Goal: Task Accomplishment & Management: Use online tool/utility

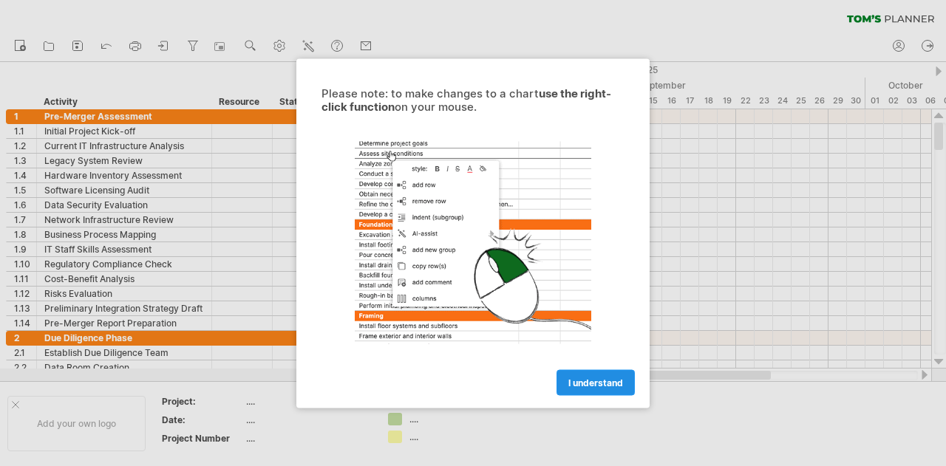
click at [580, 380] on span "I understand" at bounding box center [595, 382] width 55 height 11
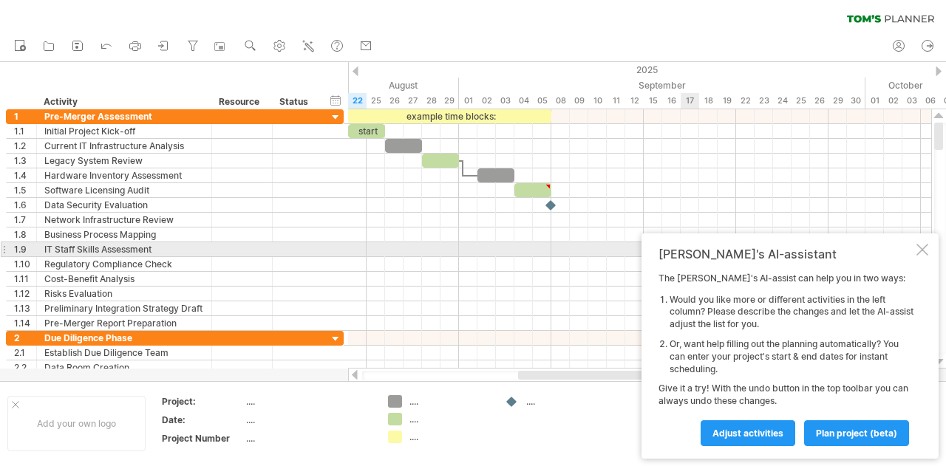
click at [923, 247] on div at bounding box center [922, 250] width 12 height 12
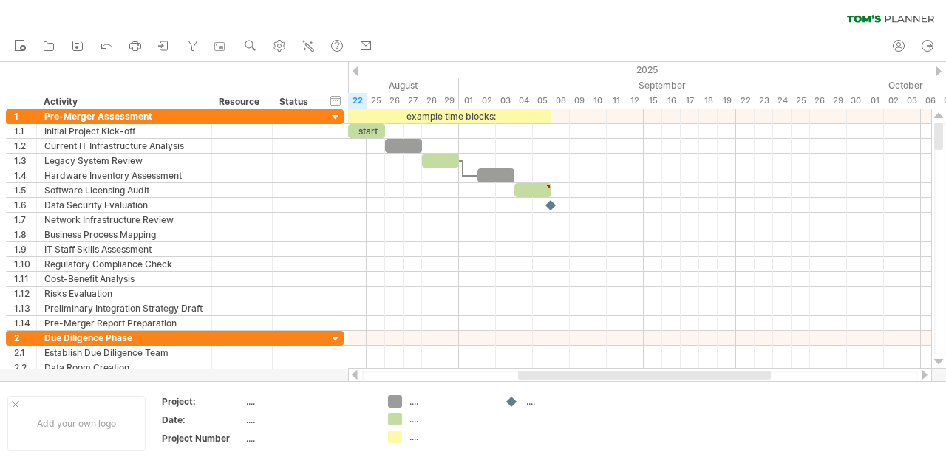
drag, startPoint x: 759, startPoint y: 380, endPoint x: 839, endPoint y: 376, distance: 79.9
click at [839, 376] on div at bounding box center [640, 376] width 556 height 10
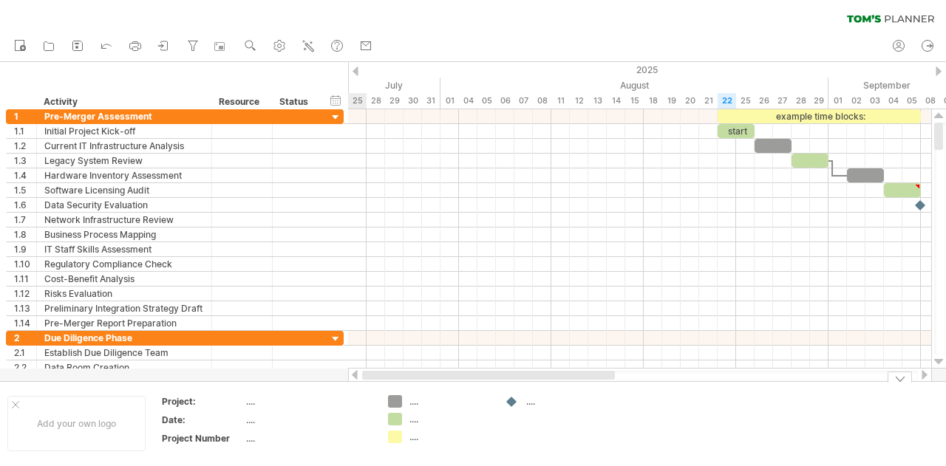
drag, startPoint x: 705, startPoint y: 376, endPoint x: 510, endPoint y: 392, distance: 195.0
click at [510, 392] on div "Trying to reach [DOMAIN_NAME] Connected again... 0% clear filter new 1" at bounding box center [473, 233] width 946 height 466
click at [925, 374] on div at bounding box center [924, 375] width 12 height 10
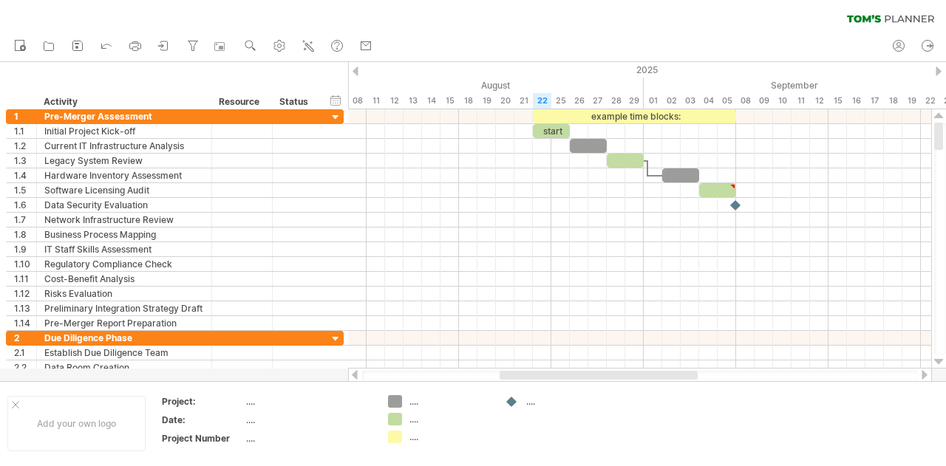
click at [925, 374] on div at bounding box center [924, 375] width 12 height 10
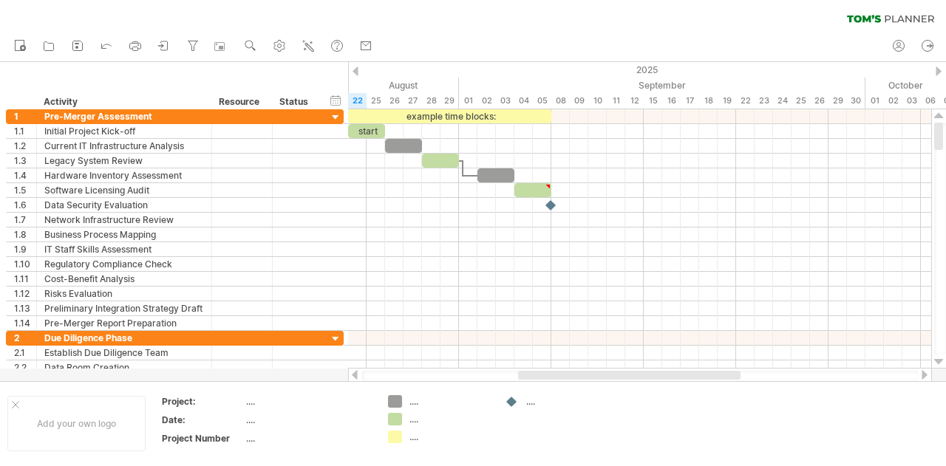
click at [925, 374] on div at bounding box center [924, 375] width 12 height 10
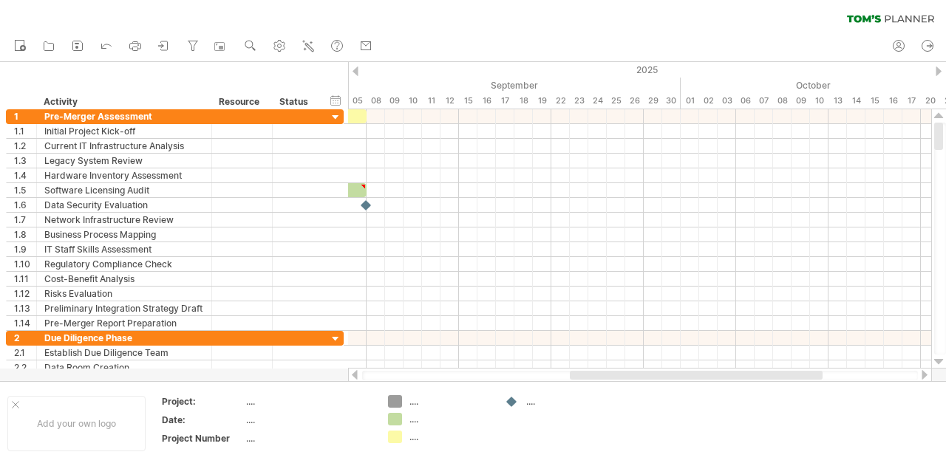
click at [358, 376] on div at bounding box center [355, 375] width 12 height 10
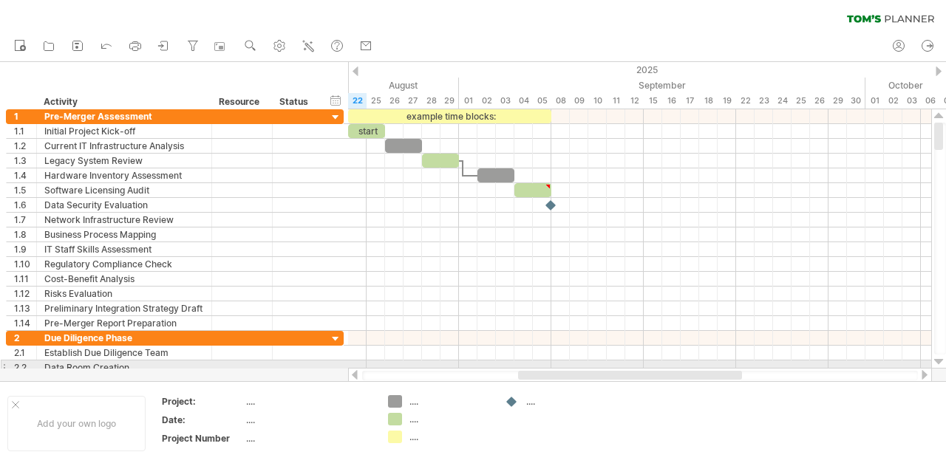
click at [940, 366] on div at bounding box center [939, 362] width 10 height 12
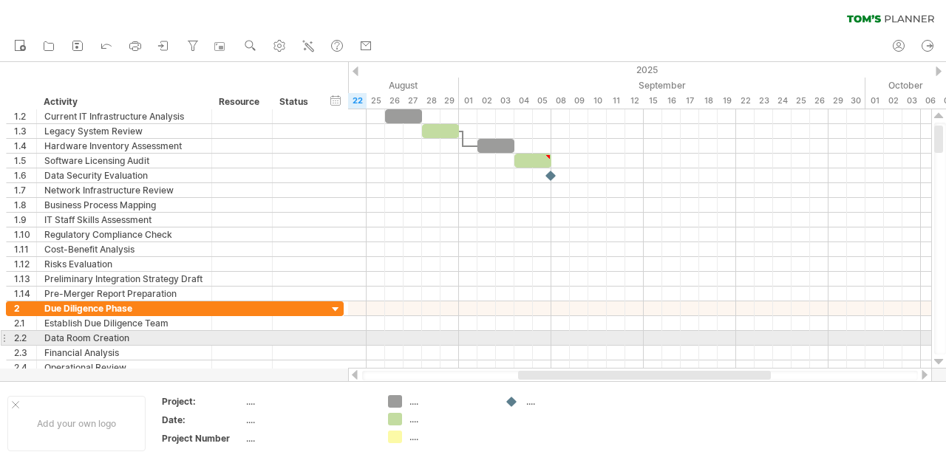
click at [940, 366] on div at bounding box center [939, 362] width 10 height 12
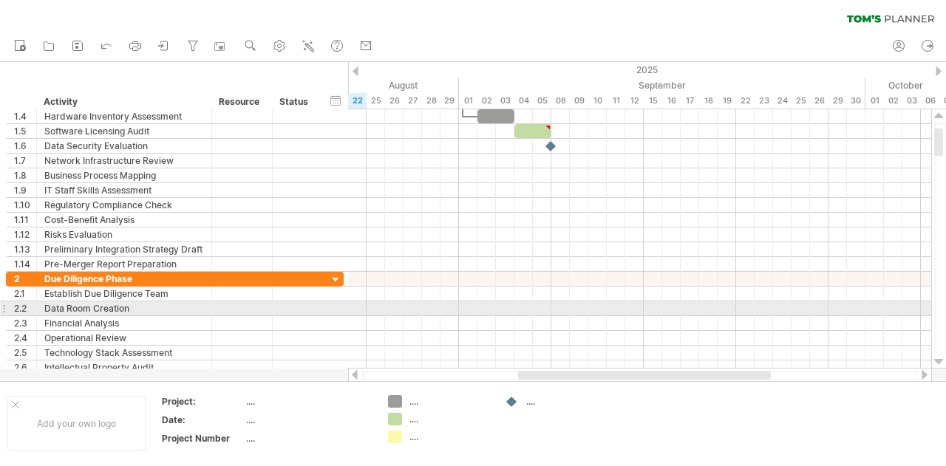
click at [940, 366] on div at bounding box center [939, 362] width 10 height 12
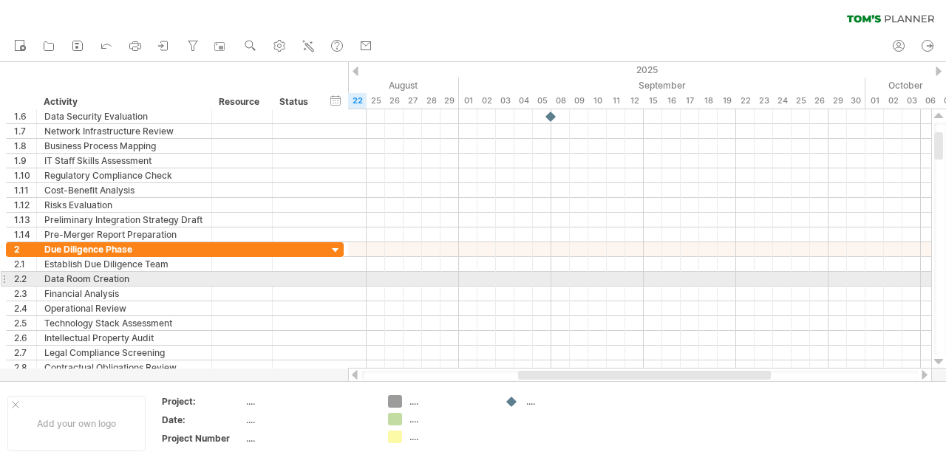
click at [940, 366] on div at bounding box center [939, 362] width 10 height 12
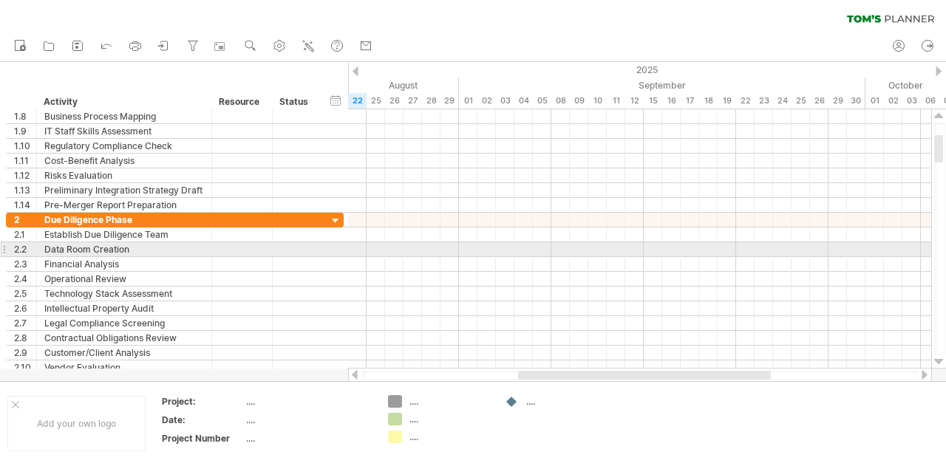
click at [940, 366] on div at bounding box center [939, 362] width 10 height 12
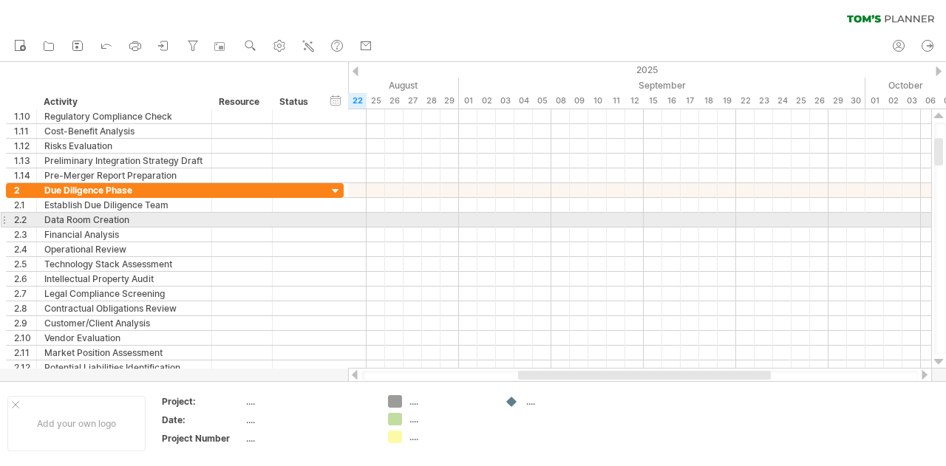
click at [940, 366] on div at bounding box center [939, 362] width 10 height 12
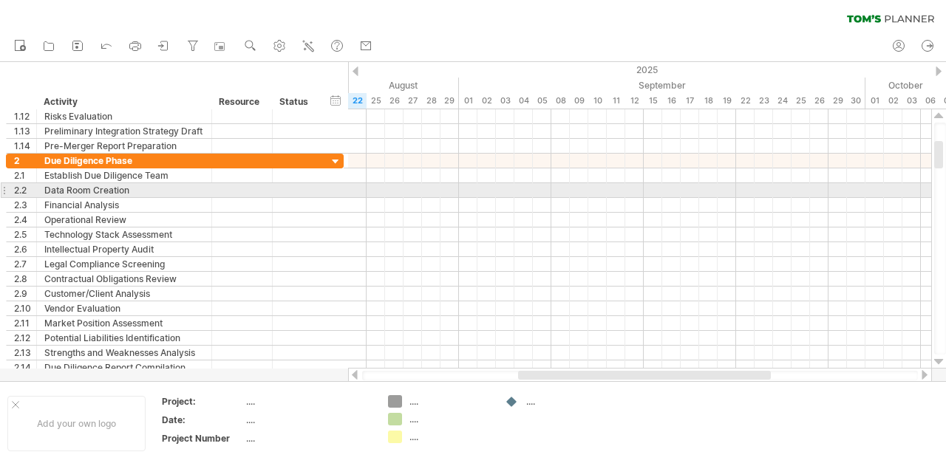
click at [940, 366] on div at bounding box center [939, 362] width 10 height 12
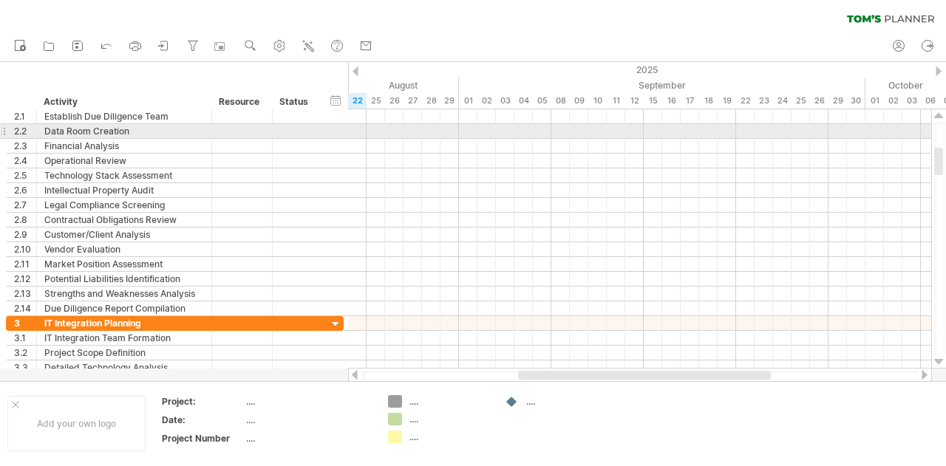
click at [940, 366] on div at bounding box center [939, 362] width 10 height 12
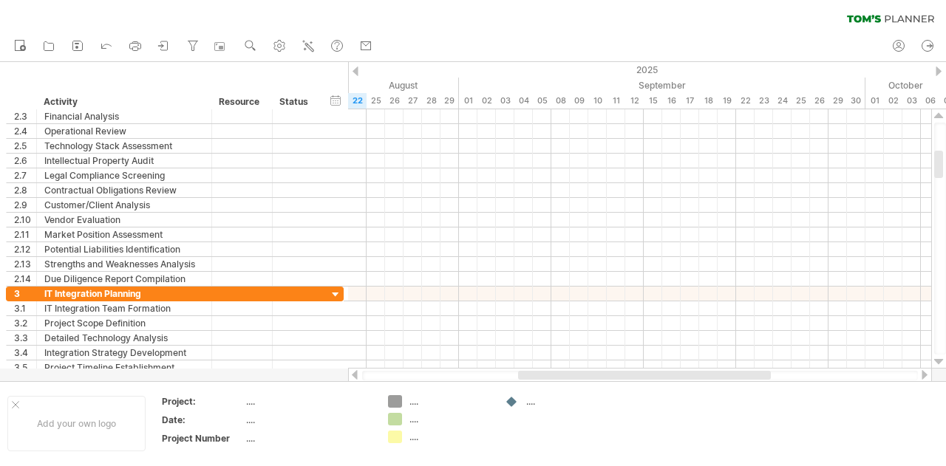
click at [940, 366] on div at bounding box center [939, 362] width 10 height 12
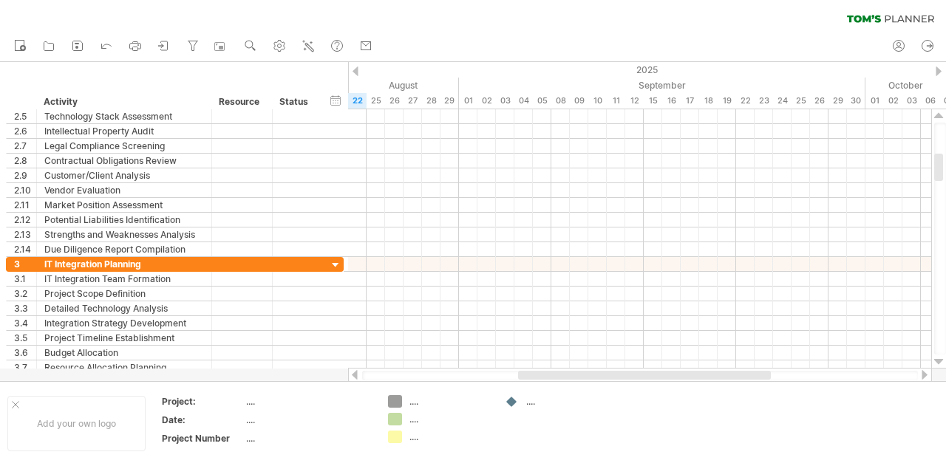
click at [940, 366] on div at bounding box center [939, 362] width 10 height 12
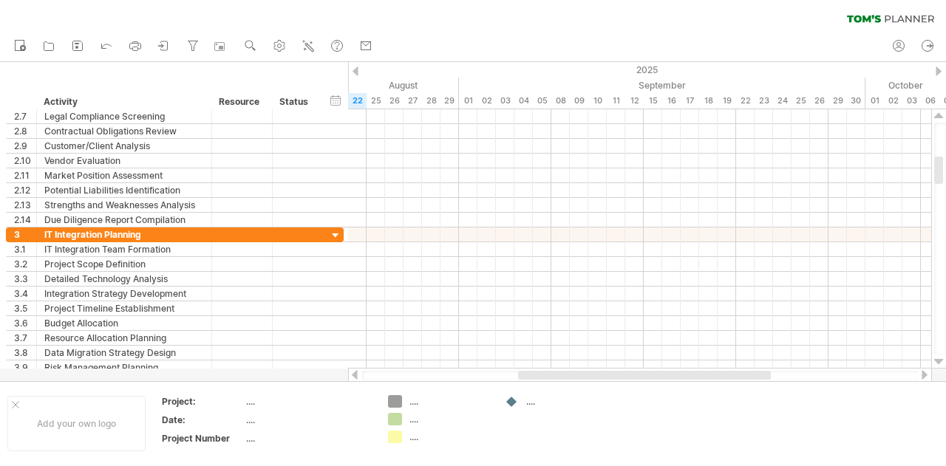
click at [940, 366] on div at bounding box center [939, 362] width 10 height 12
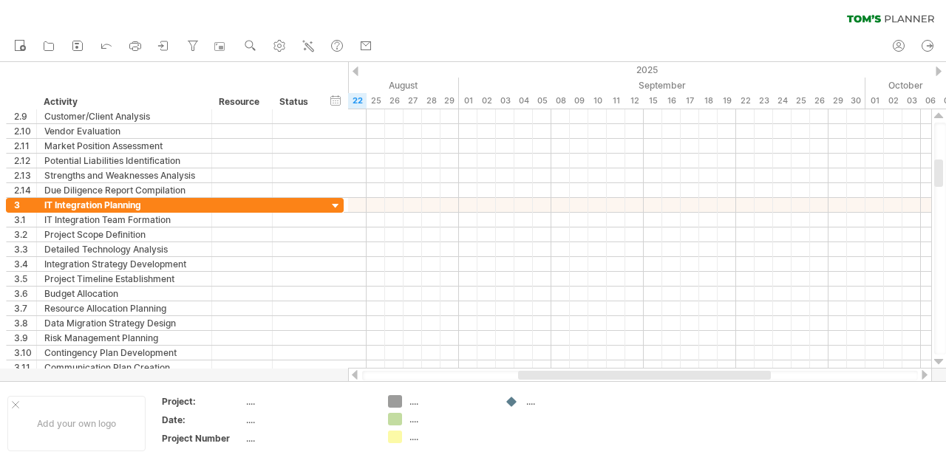
click at [940, 366] on div at bounding box center [939, 362] width 10 height 12
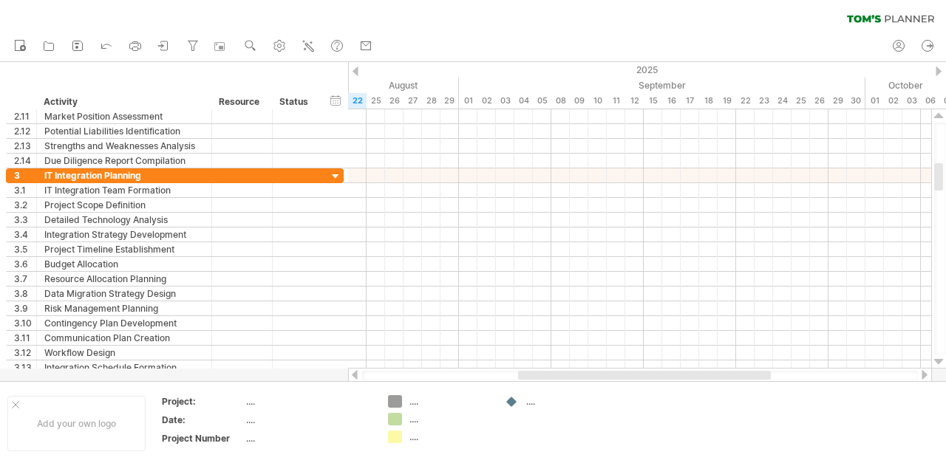
click at [940, 366] on div at bounding box center [939, 362] width 10 height 12
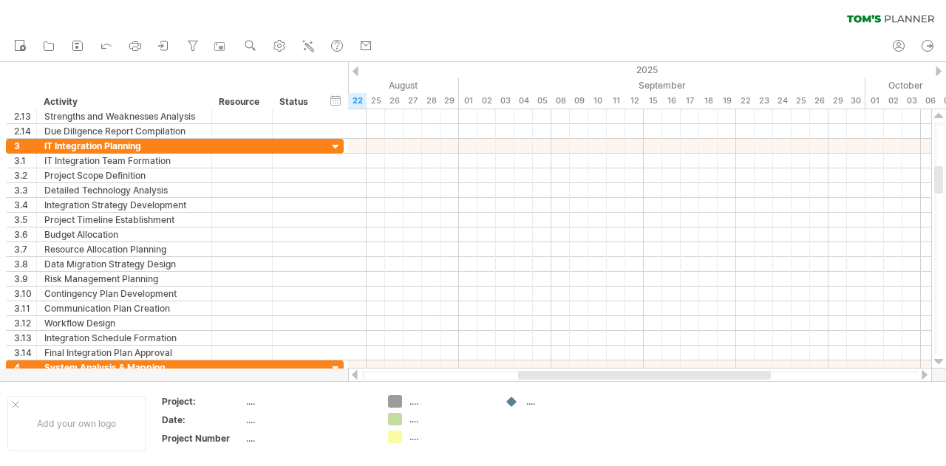
click at [940, 366] on div at bounding box center [939, 362] width 10 height 12
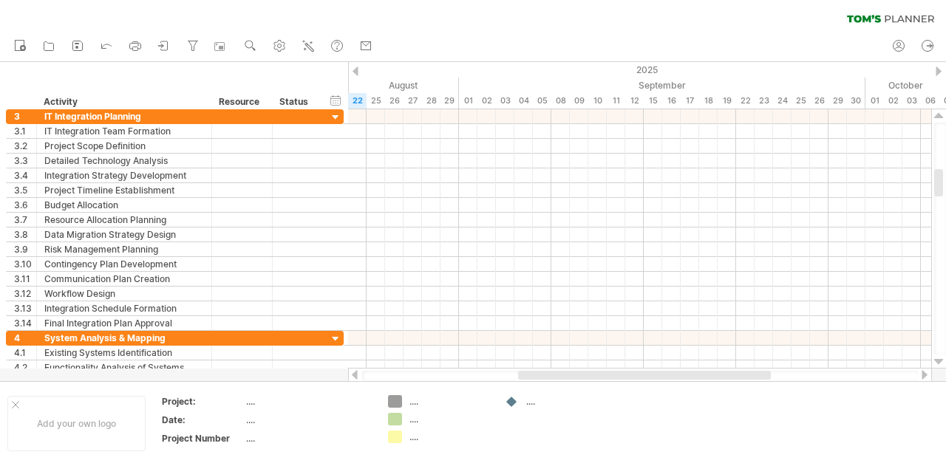
click at [940, 366] on div at bounding box center [939, 362] width 10 height 12
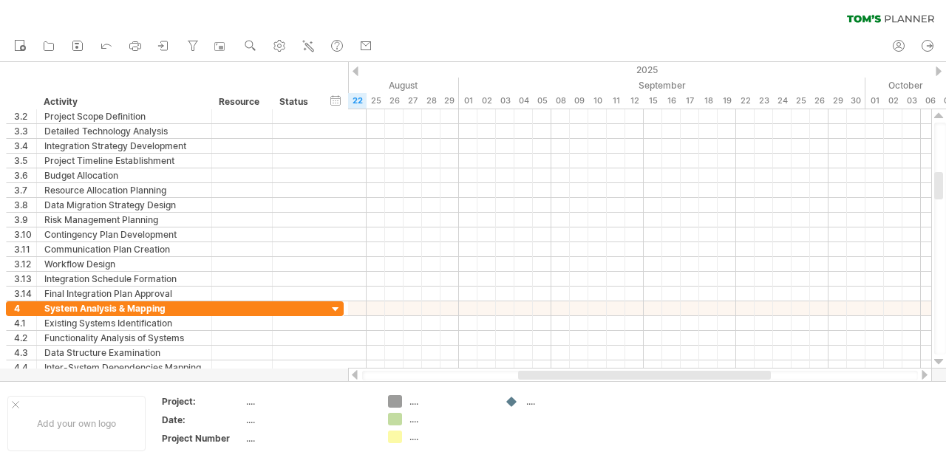
click at [940, 366] on div at bounding box center [939, 362] width 10 height 12
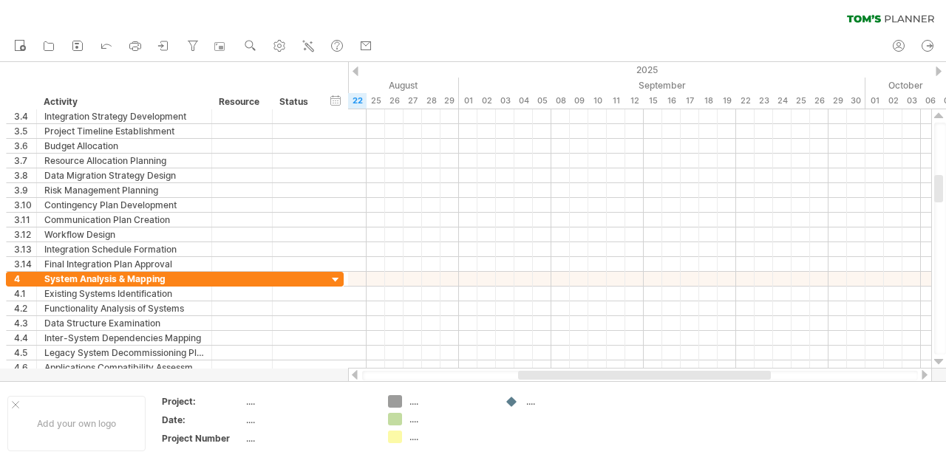
click at [940, 366] on div at bounding box center [939, 362] width 10 height 12
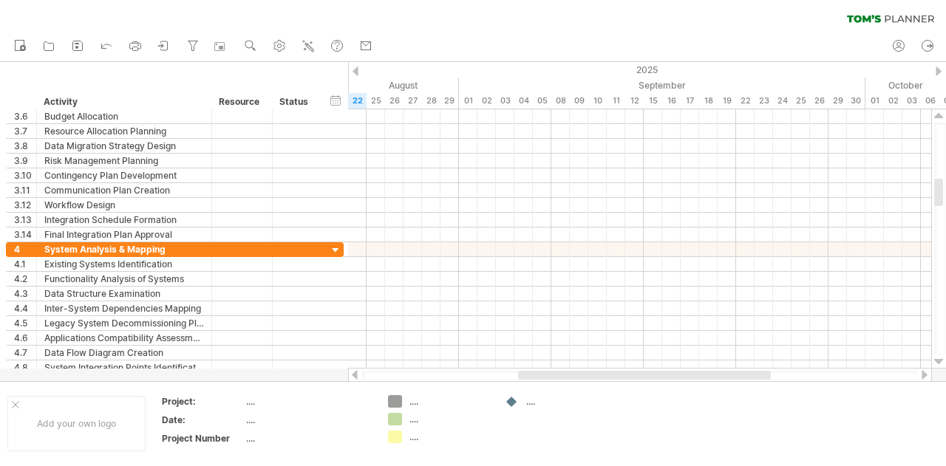
click at [940, 366] on div at bounding box center [939, 362] width 10 height 12
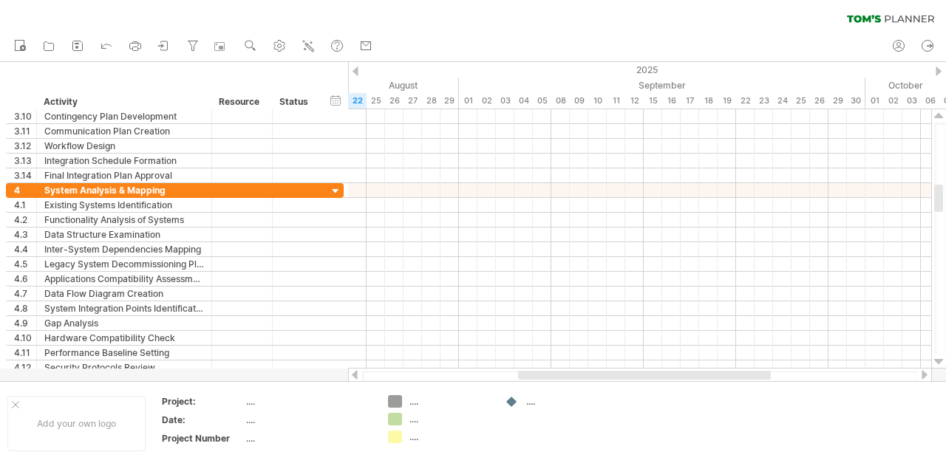
click at [940, 366] on div at bounding box center [939, 362] width 10 height 12
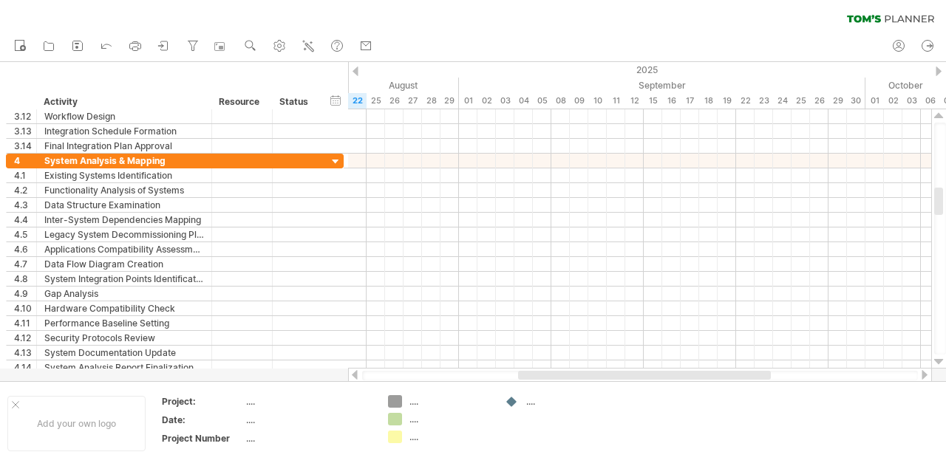
click at [940, 366] on div at bounding box center [939, 362] width 10 height 12
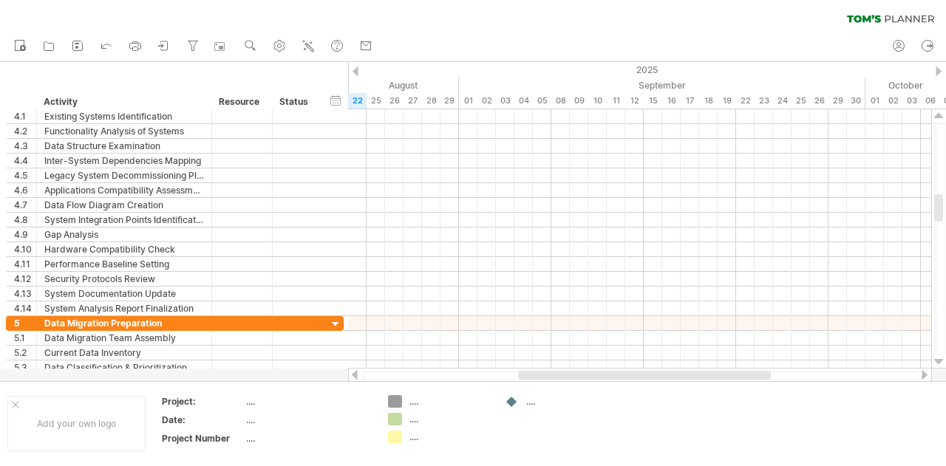
click at [940, 366] on div at bounding box center [939, 362] width 10 height 12
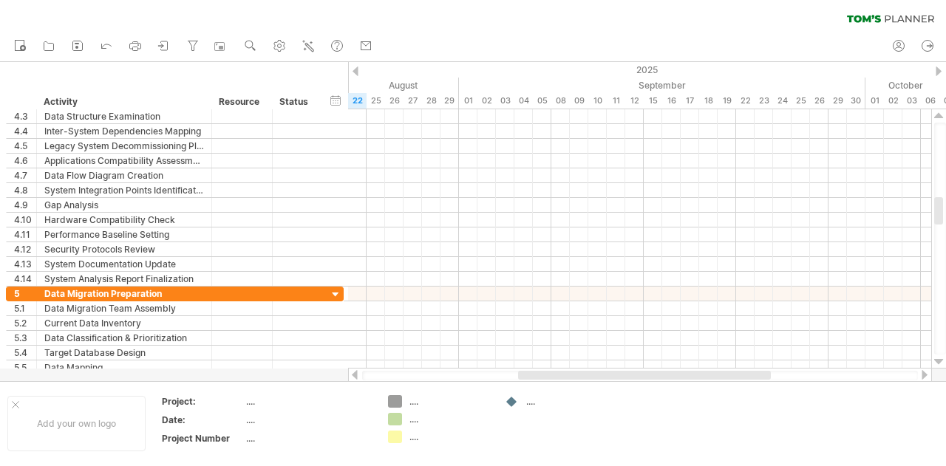
click at [940, 366] on div at bounding box center [939, 362] width 10 height 12
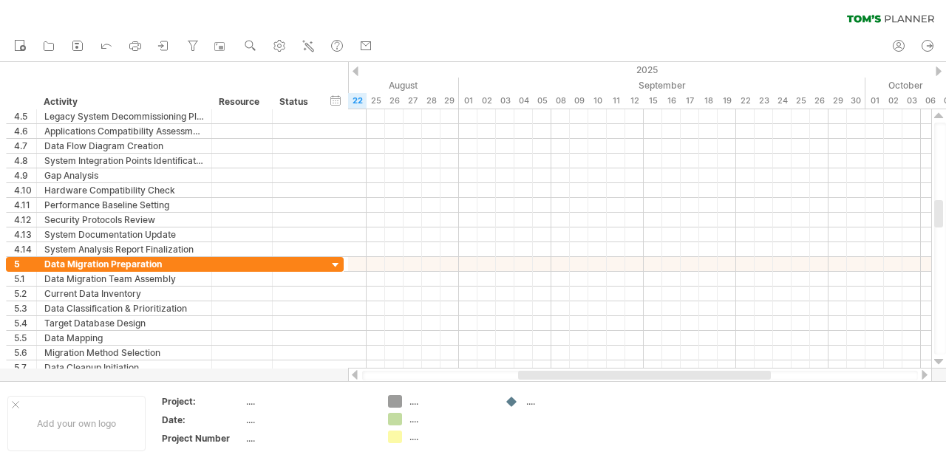
click at [940, 366] on div at bounding box center [939, 362] width 10 height 12
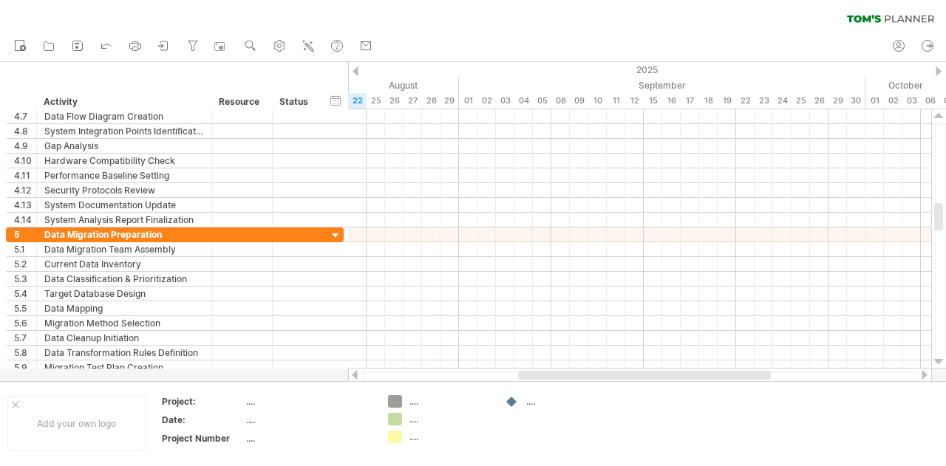
click at [940, 366] on div at bounding box center [939, 362] width 10 height 12
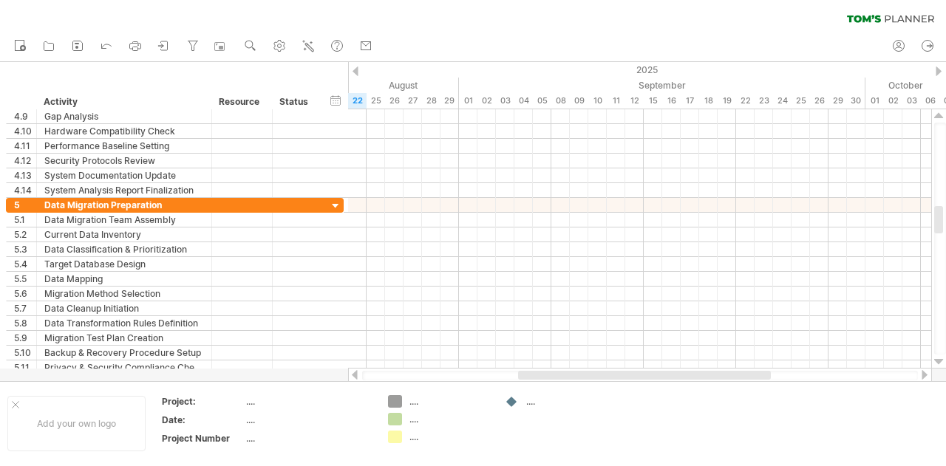
click at [940, 366] on div at bounding box center [939, 362] width 10 height 12
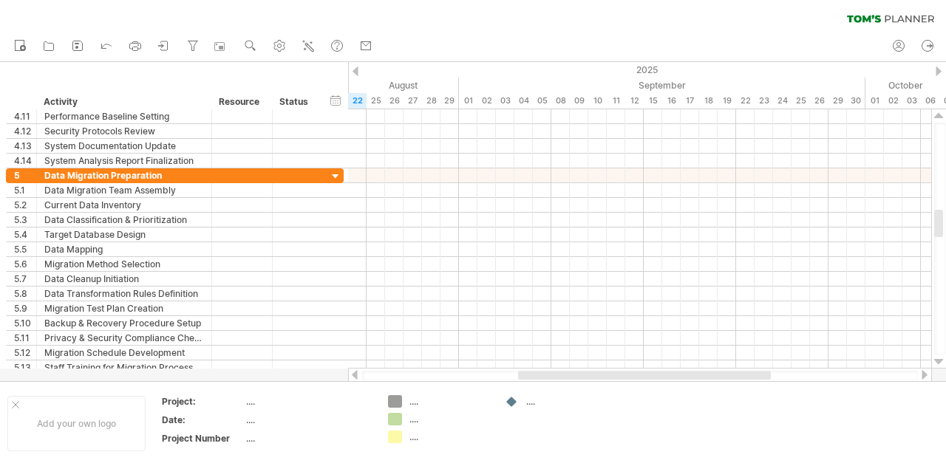
click at [940, 366] on div at bounding box center [939, 362] width 10 height 12
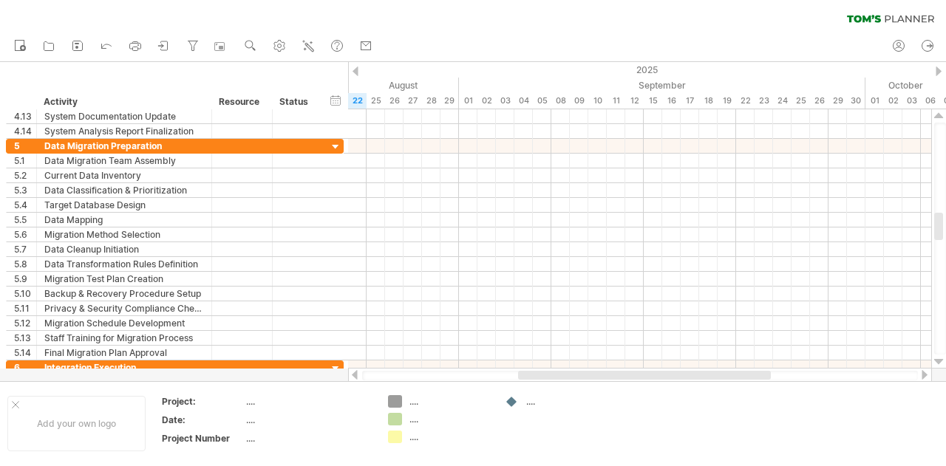
click at [940, 366] on div at bounding box center [939, 362] width 10 height 12
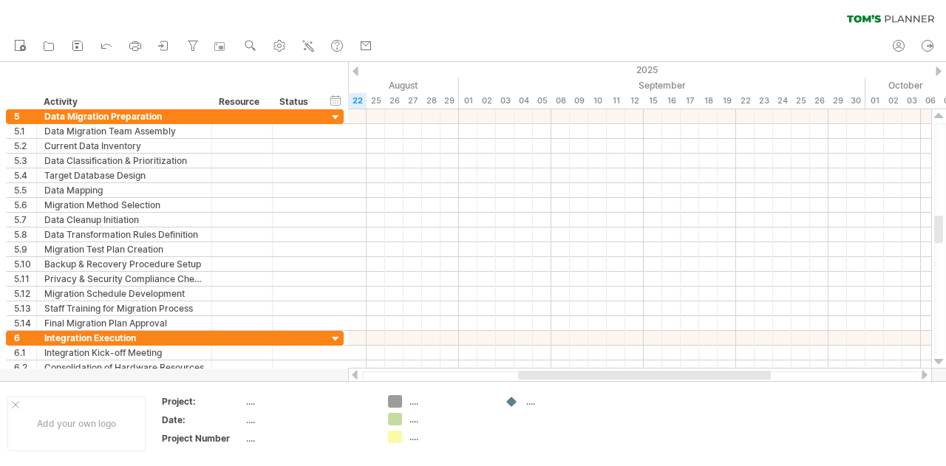
click at [940, 366] on div at bounding box center [939, 362] width 10 height 12
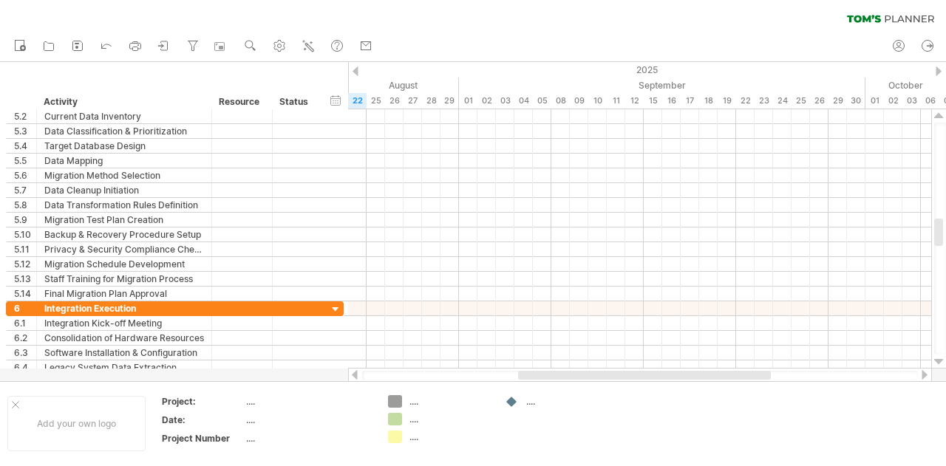
click at [940, 366] on div at bounding box center [939, 362] width 10 height 12
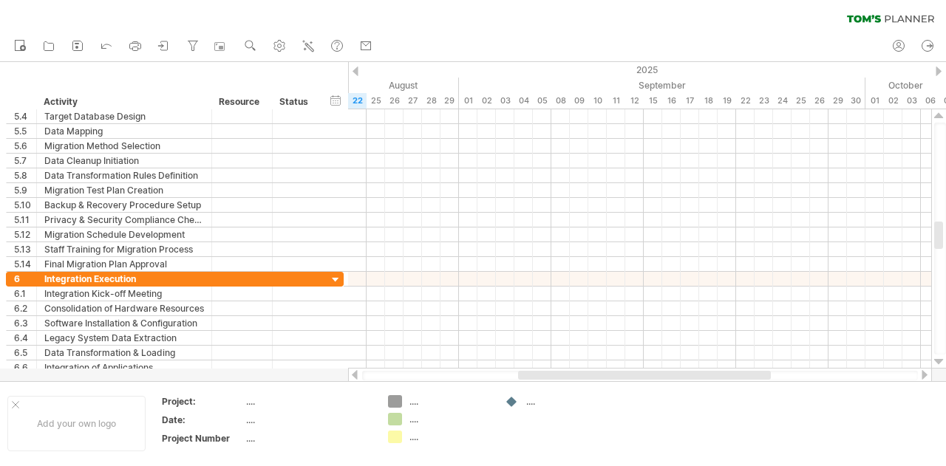
click at [940, 366] on div at bounding box center [939, 362] width 10 height 12
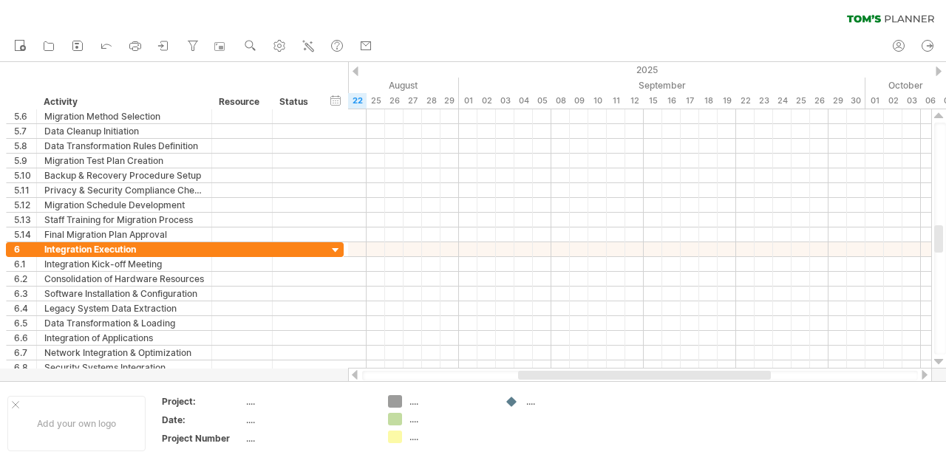
click at [940, 366] on div at bounding box center [939, 362] width 10 height 12
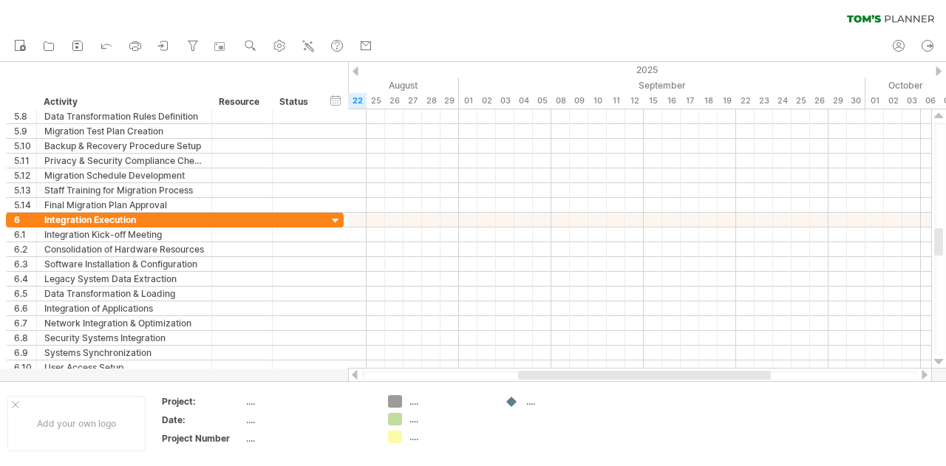
click at [940, 366] on div at bounding box center [939, 362] width 10 height 12
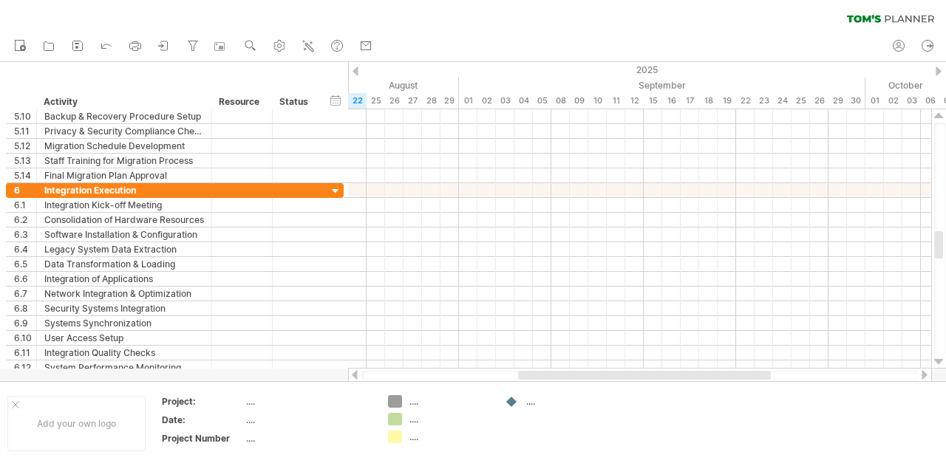
click at [940, 366] on div at bounding box center [939, 362] width 10 height 12
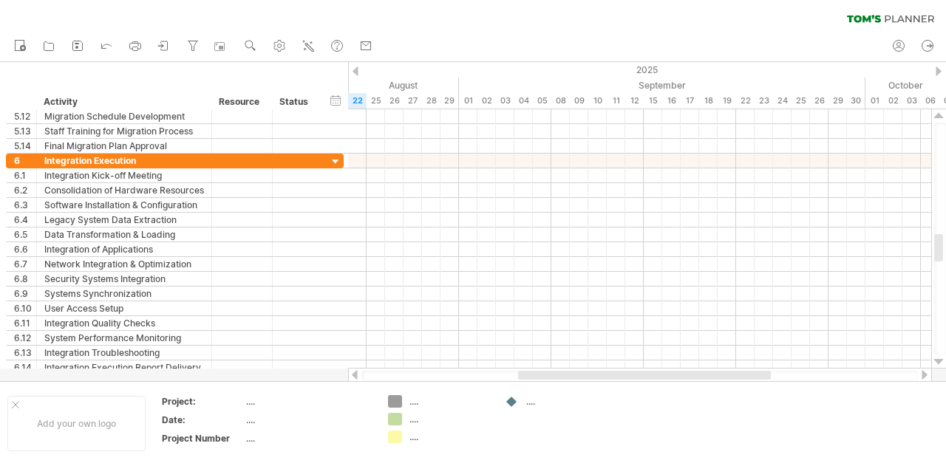
click at [940, 366] on div at bounding box center [939, 362] width 10 height 12
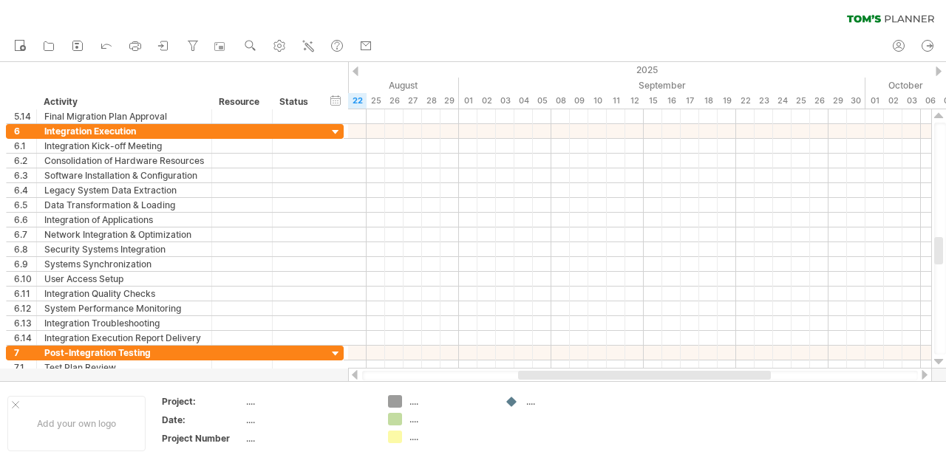
click at [940, 366] on div at bounding box center [939, 362] width 10 height 12
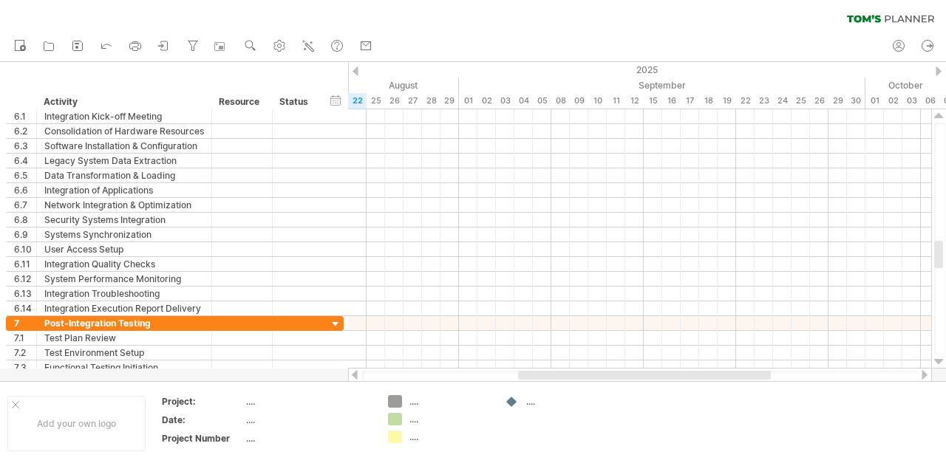
click at [940, 366] on div at bounding box center [939, 362] width 10 height 12
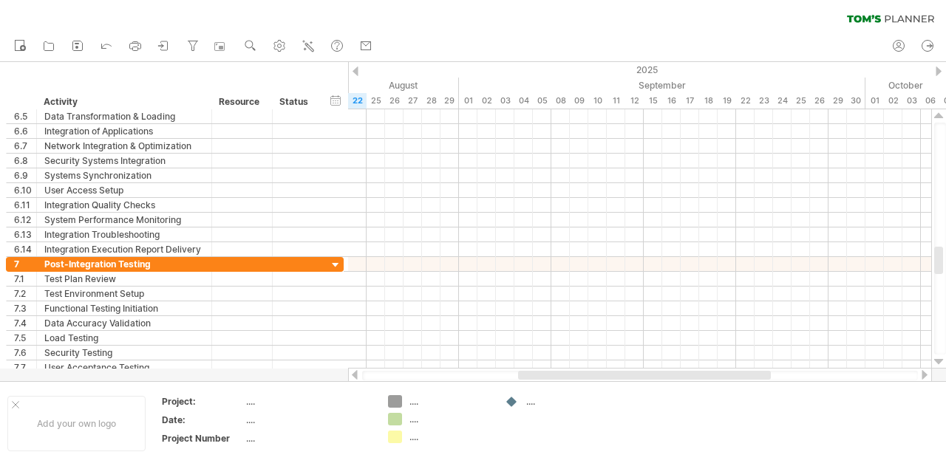
click at [940, 366] on div at bounding box center [939, 362] width 10 height 12
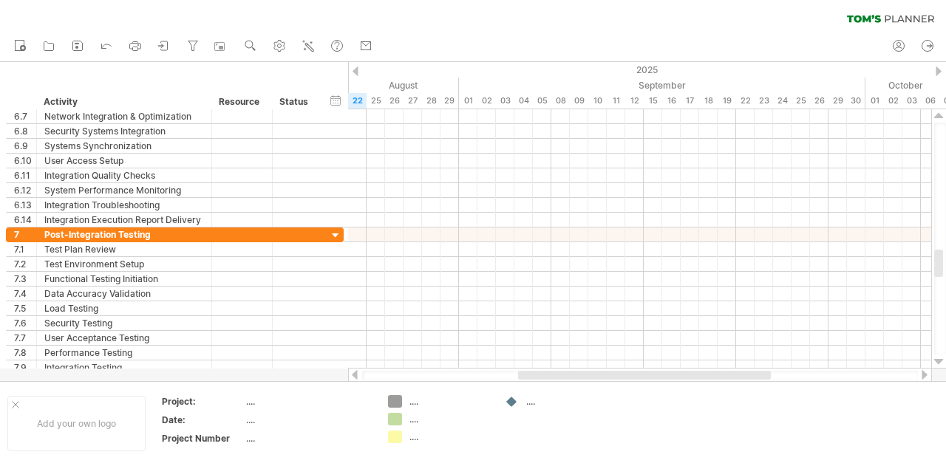
click at [940, 366] on div at bounding box center [939, 362] width 10 height 12
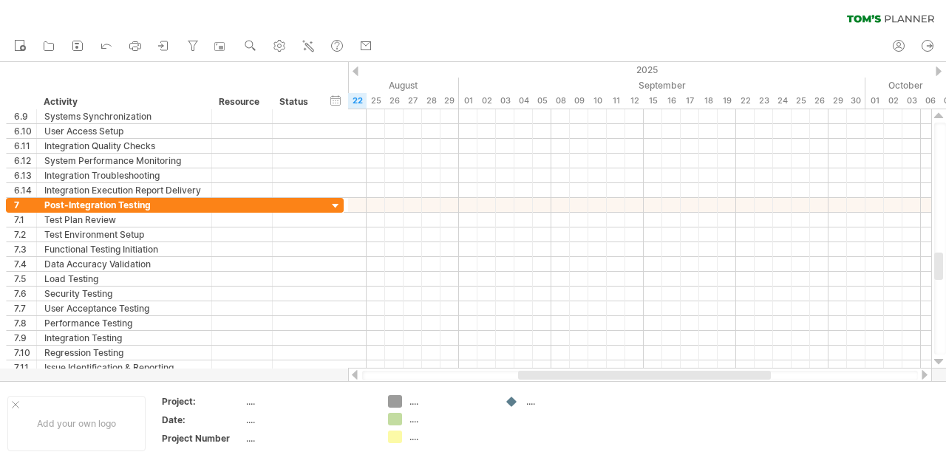
click at [940, 366] on div at bounding box center [939, 362] width 10 height 12
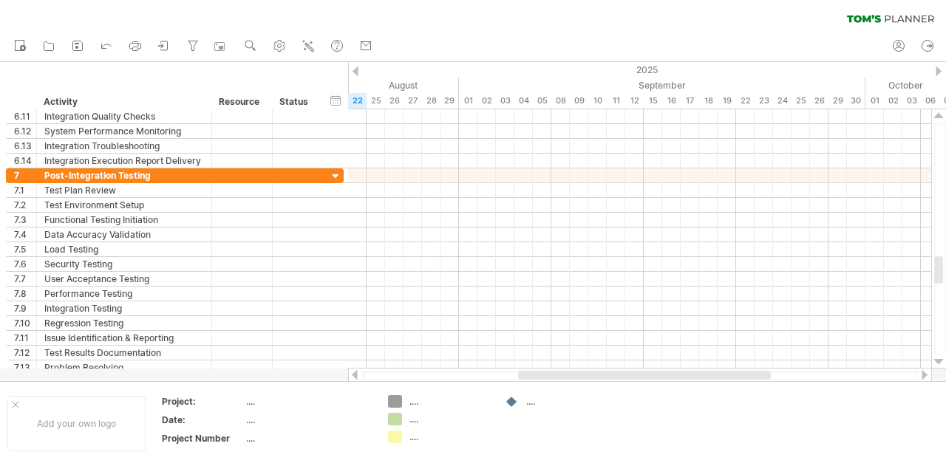
click at [940, 366] on div at bounding box center [939, 362] width 10 height 12
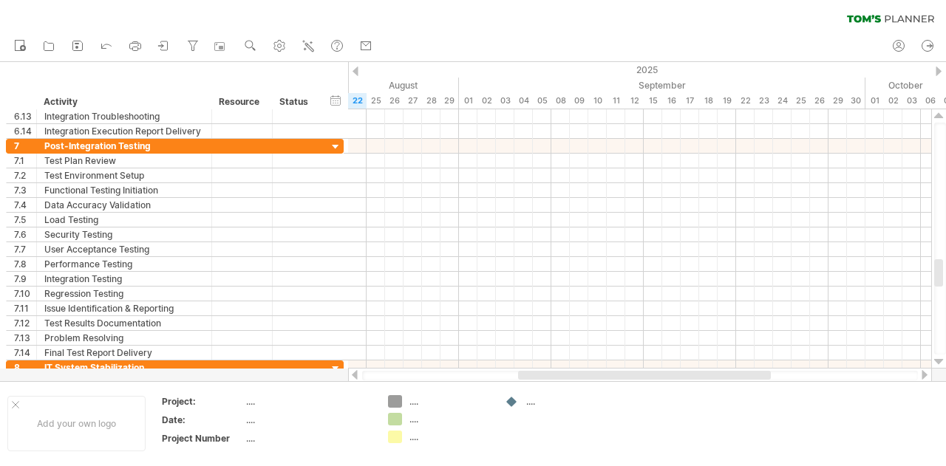
click at [940, 366] on div at bounding box center [939, 362] width 10 height 12
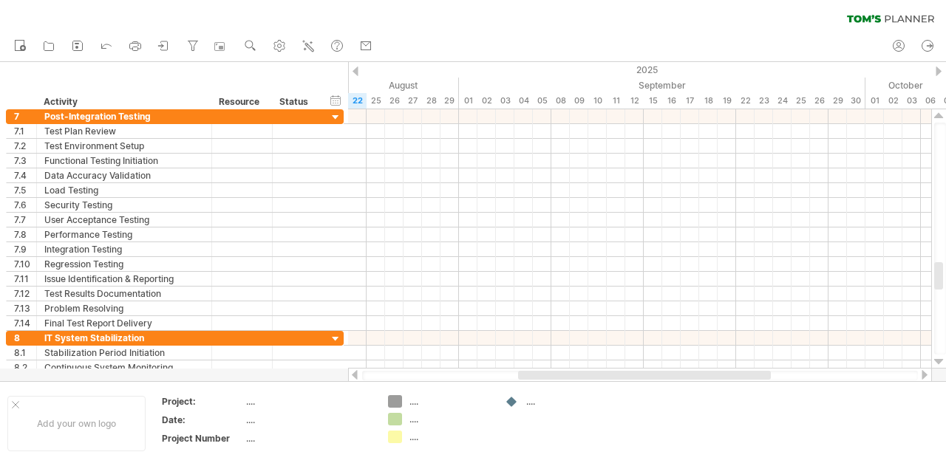
click at [940, 366] on div at bounding box center [939, 362] width 10 height 12
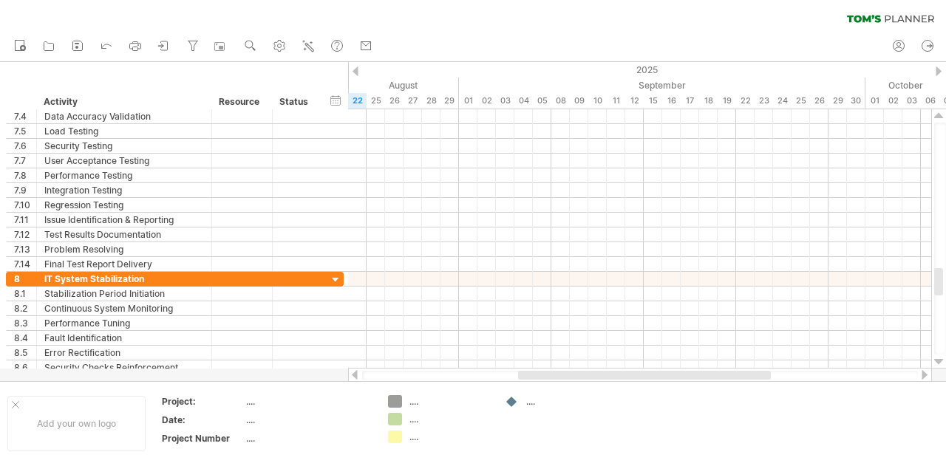
click at [940, 366] on div at bounding box center [939, 362] width 10 height 12
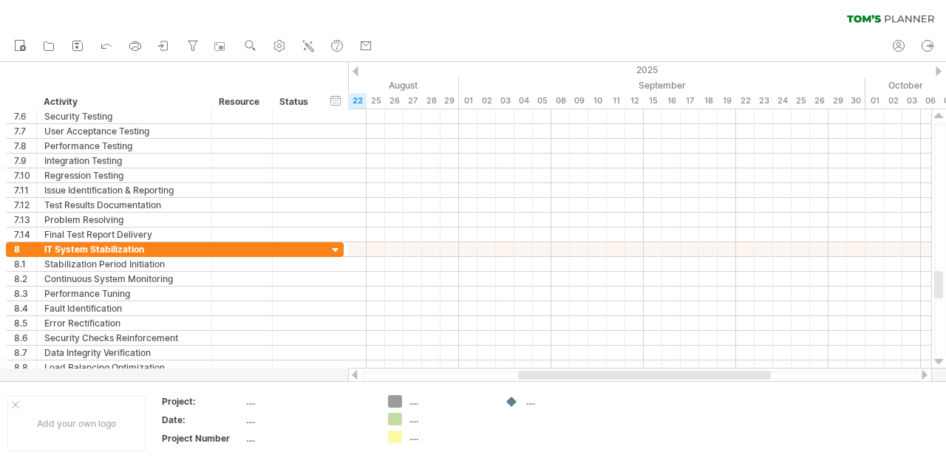
click at [940, 366] on div at bounding box center [939, 362] width 10 height 12
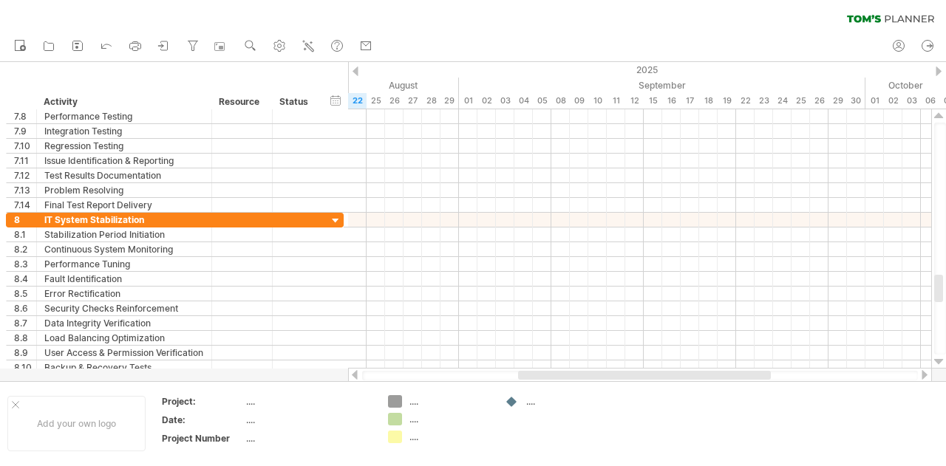
click at [940, 366] on div at bounding box center [939, 362] width 10 height 12
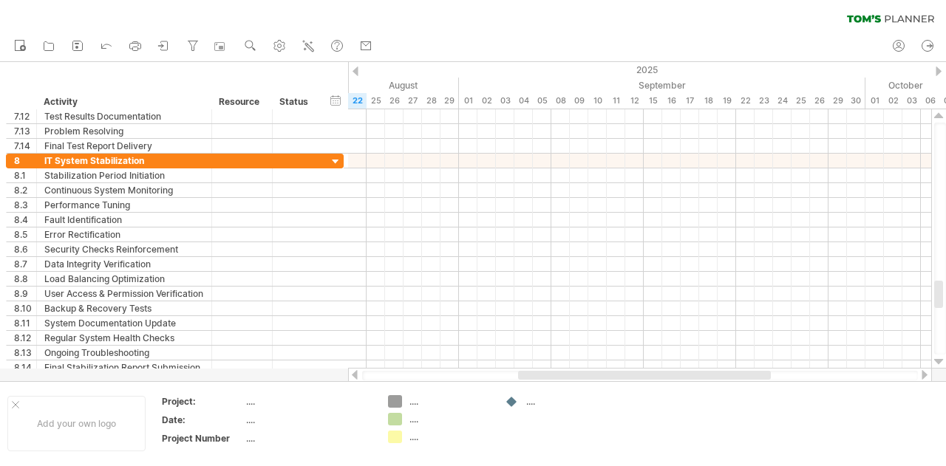
click at [940, 366] on div at bounding box center [939, 362] width 10 height 12
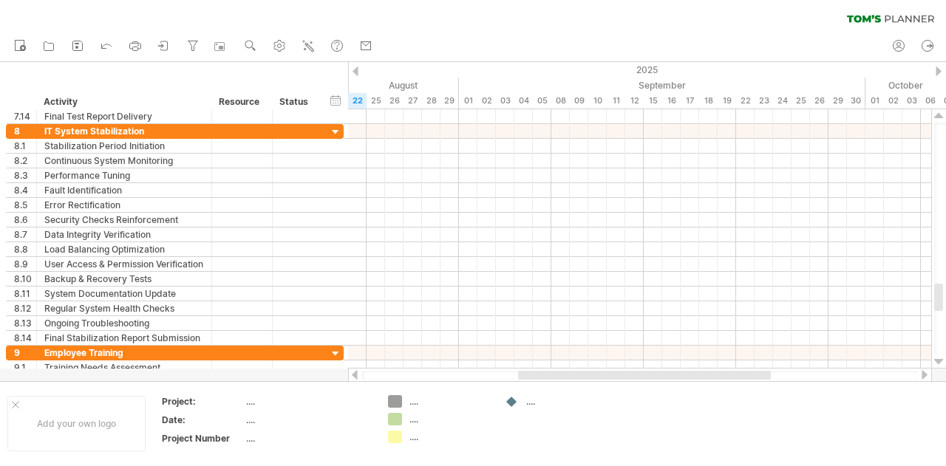
click at [940, 366] on div at bounding box center [939, 362] width 10 height 12
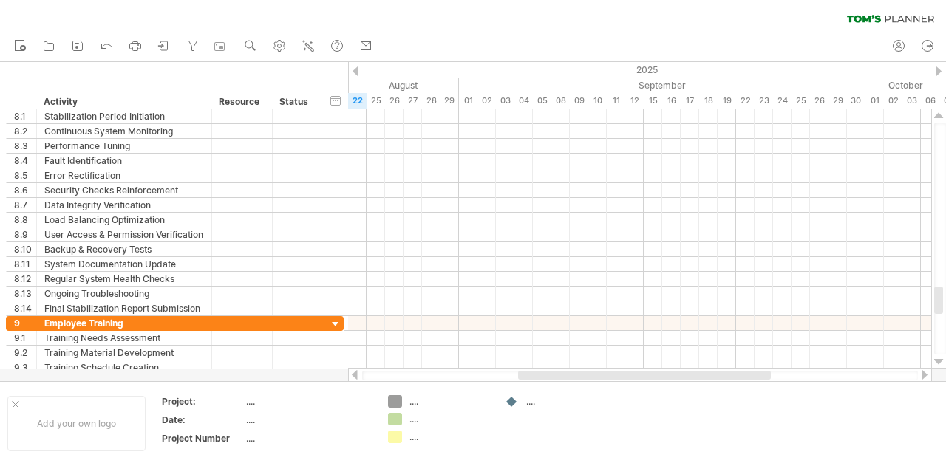
click at [940, 366] on div at bounding box center [939, 362] width 10 height 12
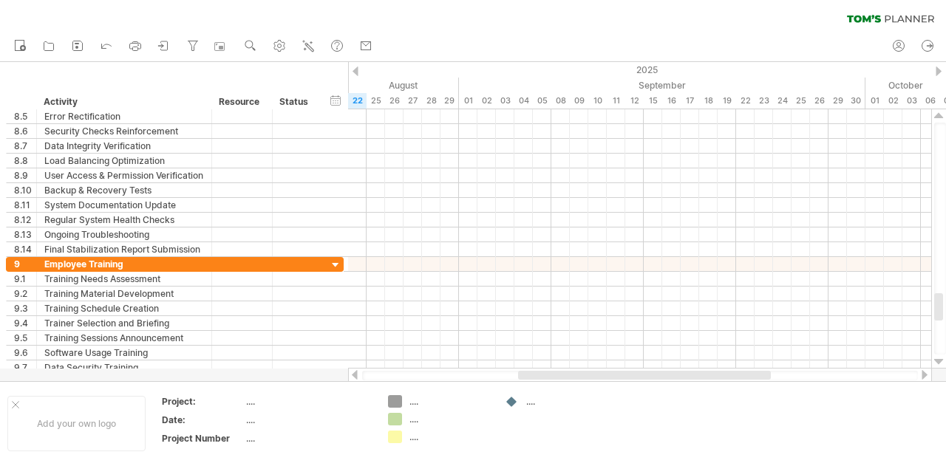
click at [940, 366] on div at bounding box center [939, 362] width 10 height 12
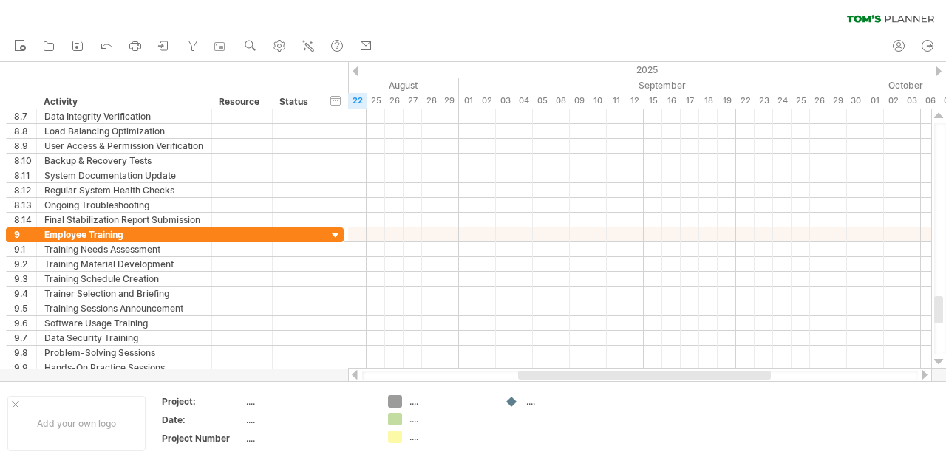
click at [940, 366] on div at bounding box center [939, 362] width 10 height 12
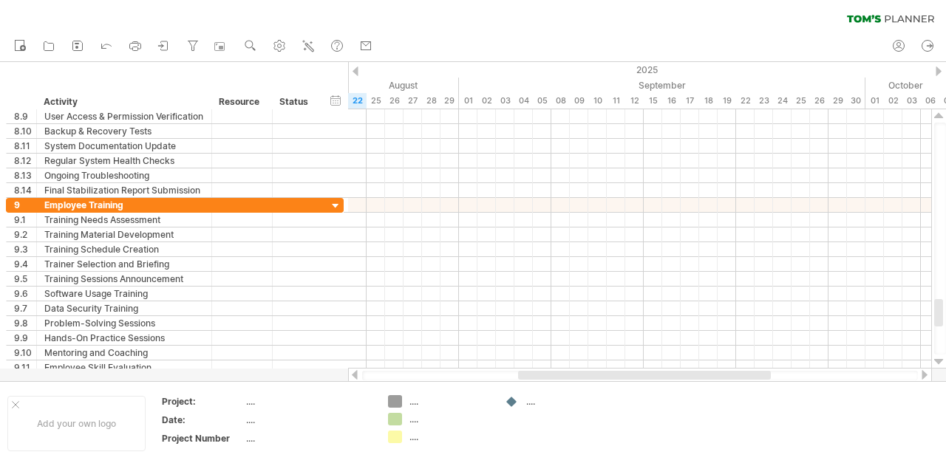
click at [940, 366] on div at bounding box center [939, 362] width 10 height 12
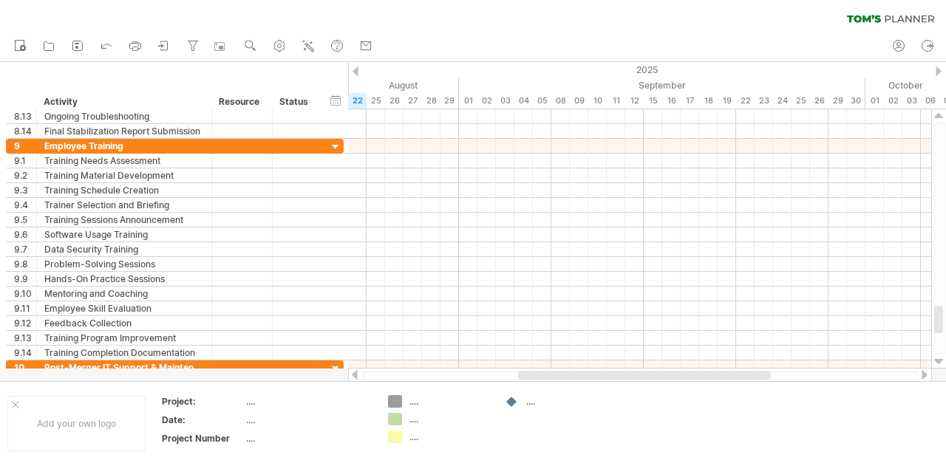
click at [940, 366] on div at bounding box center [939, 362] width 10 height 12
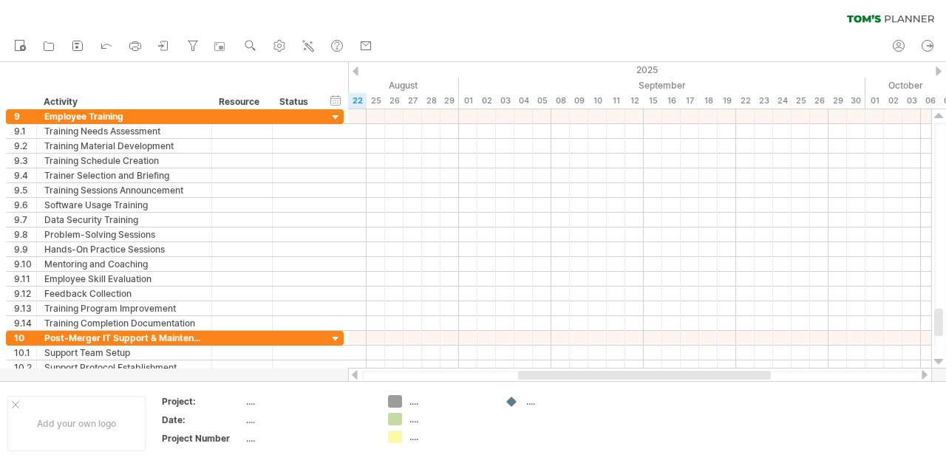
click at [940, 366] on div at bounding box center [939, 362] width 10 height 12
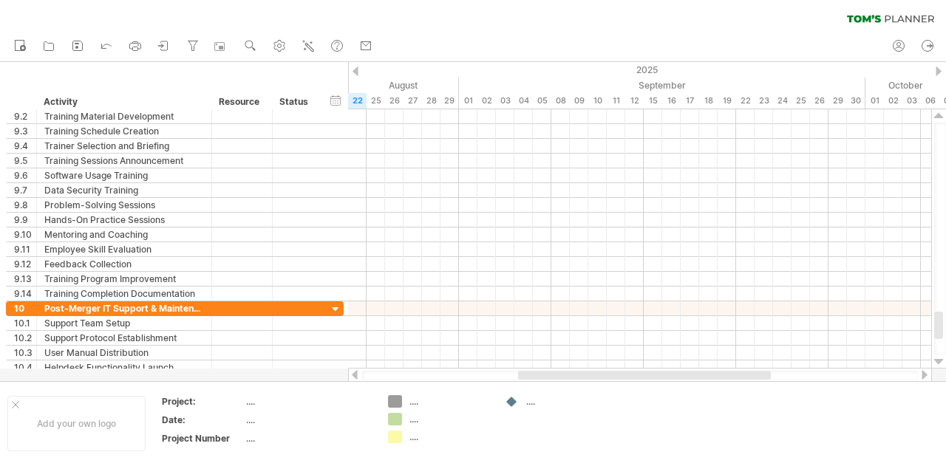
click at [940, 366] on div at bounding box center [939, 362] width 10 height 12
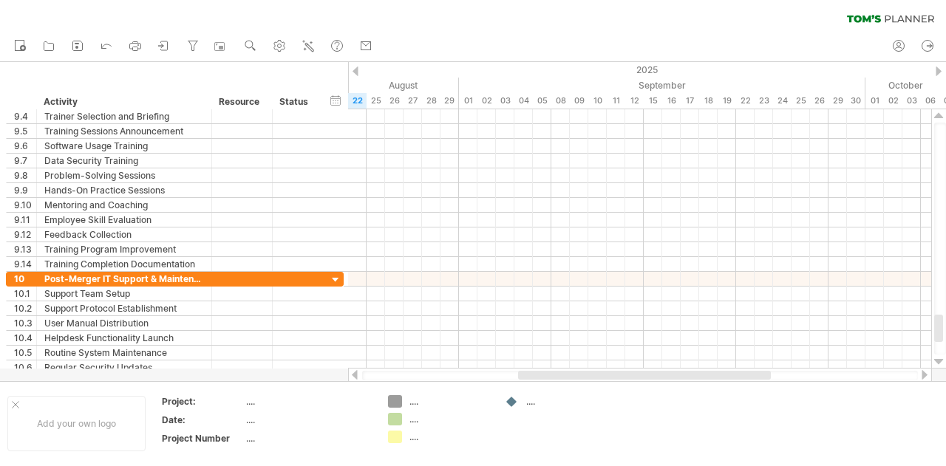
click at [940, 366] on div at bounding box center [939, 362] width 10 height 12
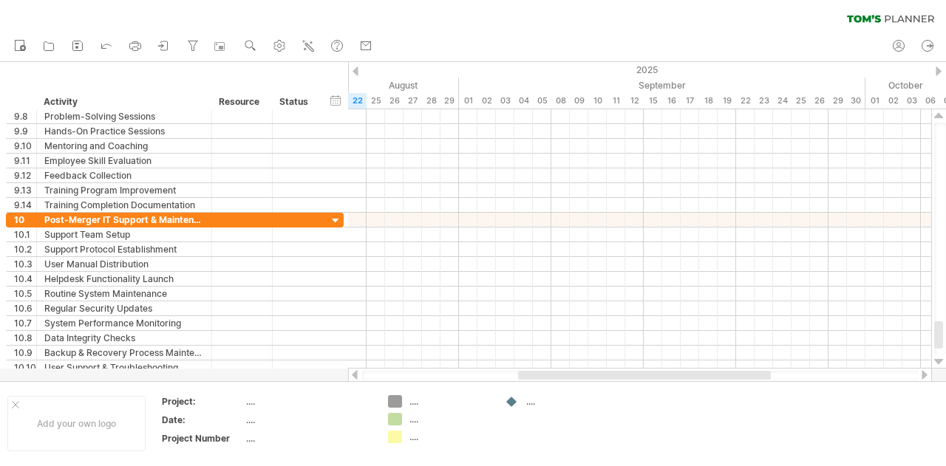
click at [940, 366] on div at bounding box center [939, 362] width 10 height 12
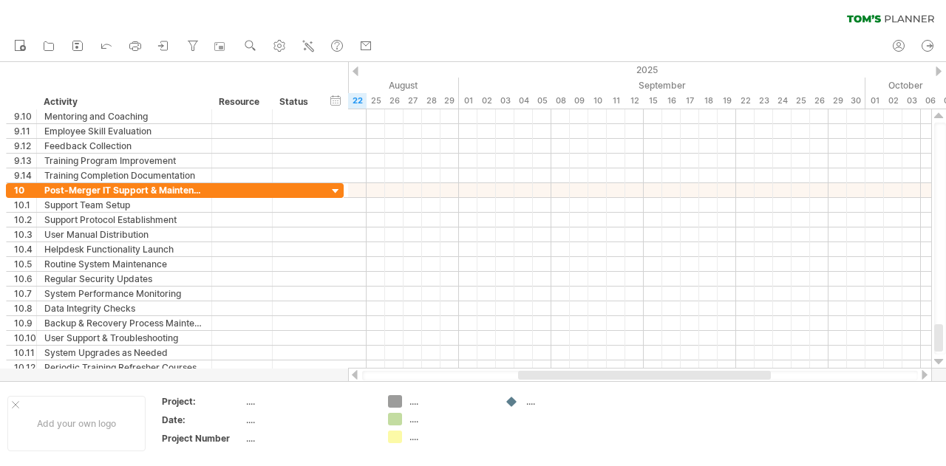
click at [940, 366] on div at bounding box center [939, 362] width 10 height 12
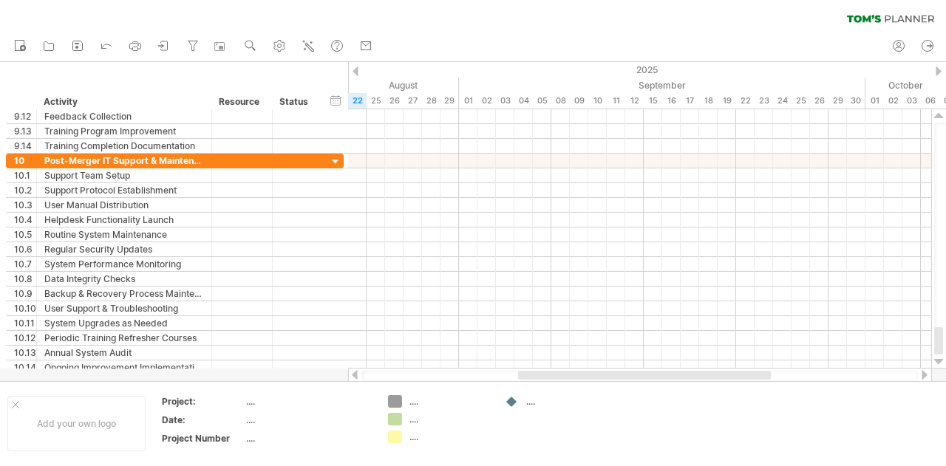
click at [940, 366] on div at bounding box center [939, 362] width 10 height 12
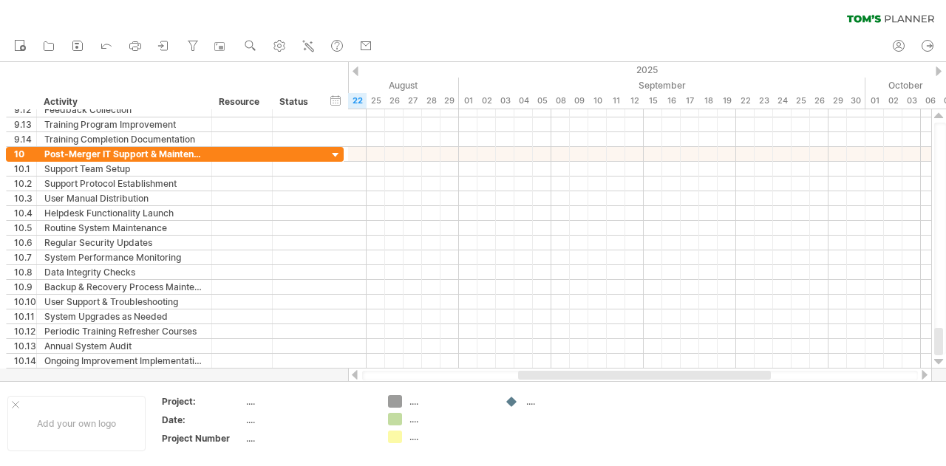
click at [940, 366] on div at bounding box center [939, 362] width 10 height 12
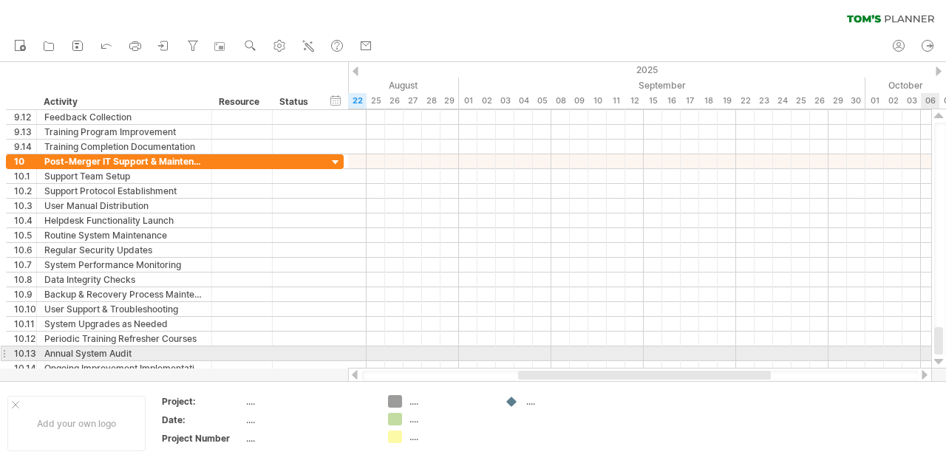
drag, startPoint x: 941, startPoint y: 343, endPoint x: 941, endPoint y: 357, distance: 14.0
click at [941, 357] on div at bounding box center [939, 238] width 16 height 259
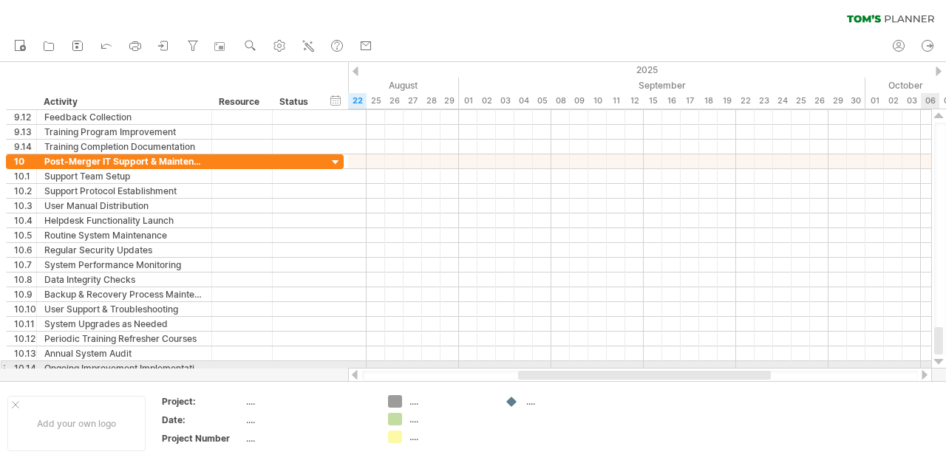
click at [940, 363] on div at bounding box center [939, 362] width 10 height 12
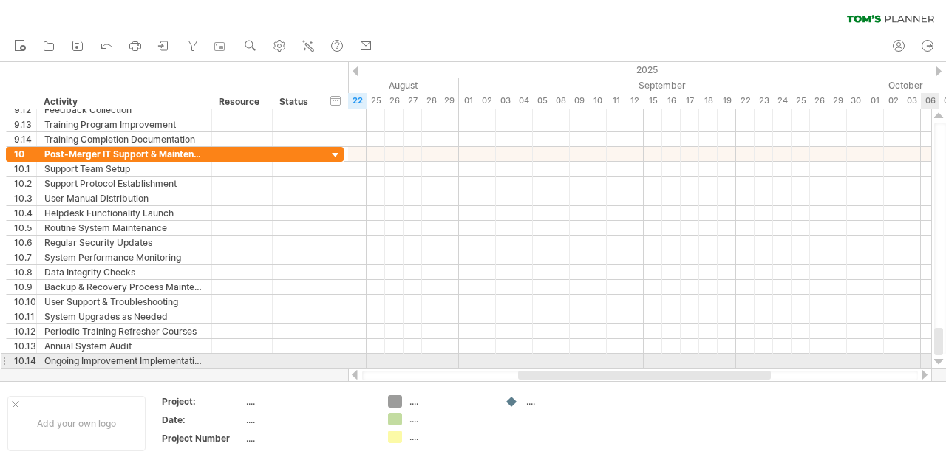
click at [940, 363] on div at bounding box center [939, 362] width 10 height 12
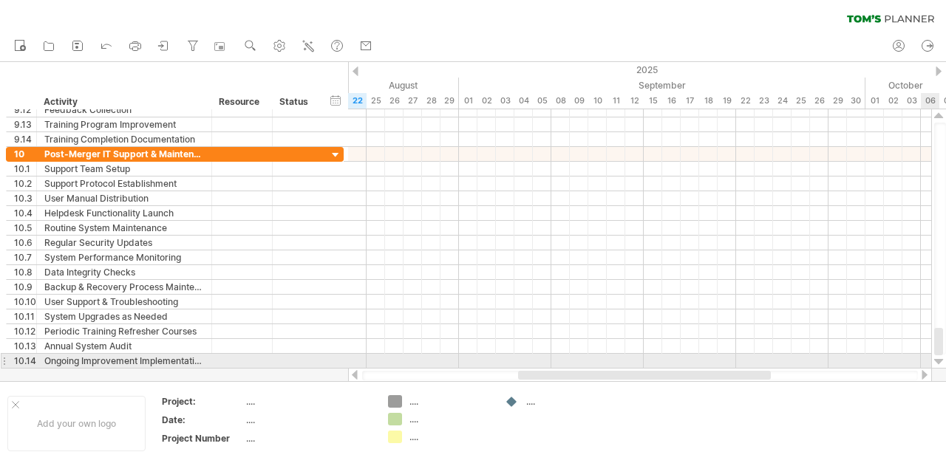
click at [940, 363] on div at bounding box center [939, 362] width 10 height 12
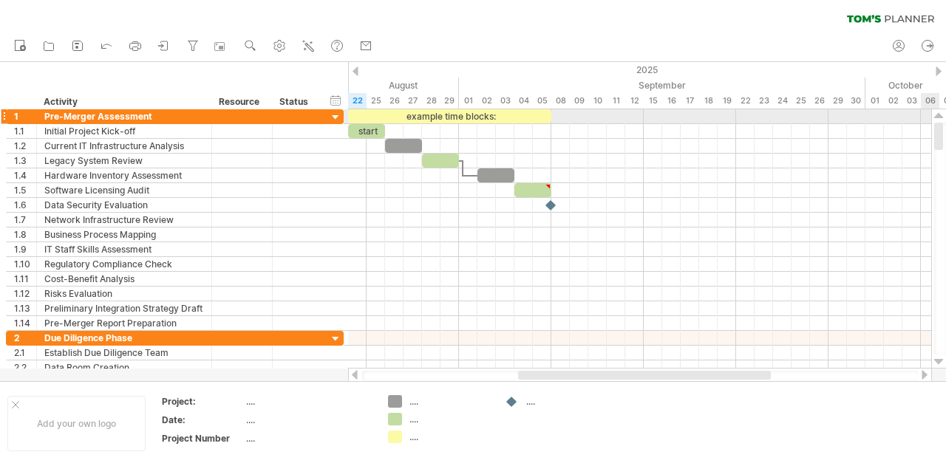
drag, startPoint x: 940, startPoint y: 341, endPoint x: 937, endPoint y: 119, distance: 221.6
click at [937, 119] on div at bounding box center [939, 238] width 16 height 259
